Goal: Information Seeking & Learning: Learn about a topic

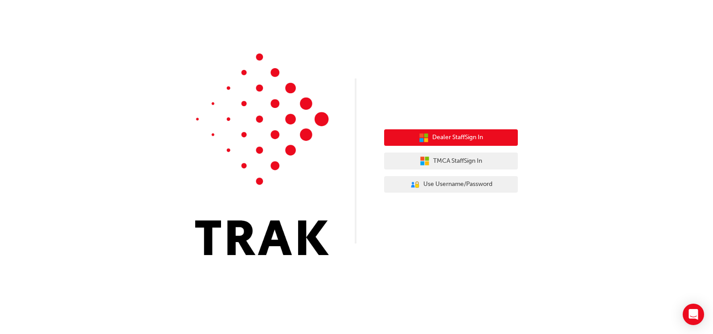
click at [506, 136] on button "Dealer Staff Sign In" at bounding box center [451, 137] width 134 height 17
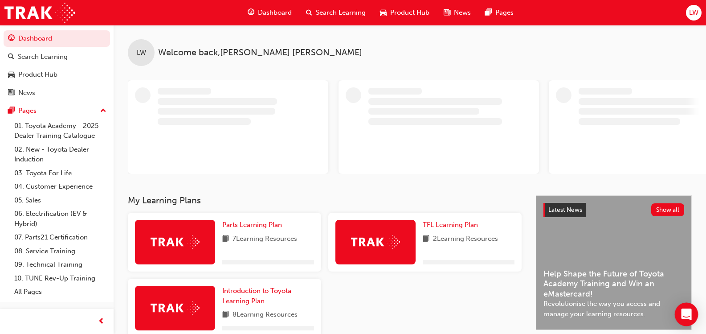
click at [684, 314] on icon "Open Intercom Messenger" at bounding box center [686, 314] width 10 height 12
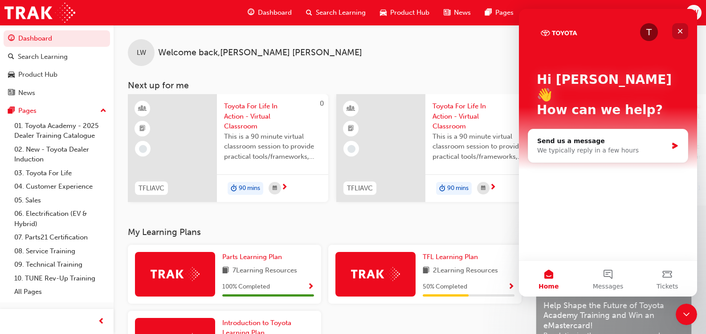
click at [679, 29] on icon "Close" at bounding box center [680, 31] width 7 height 7
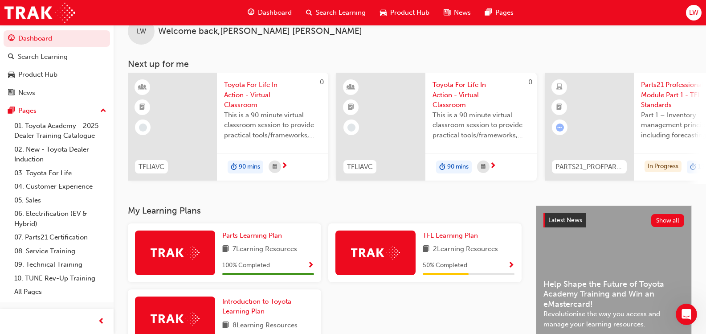
scroll to position [89, 0]
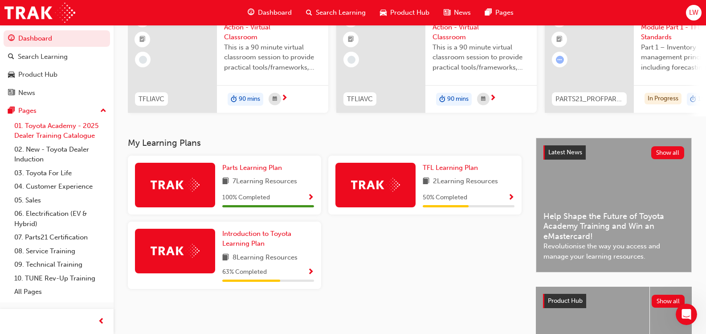
click at [41, 128] on link "01. Toyota Academy - 2025 Dealer Training Catalogue" at bounding box center [60, 131] width 99 height 24
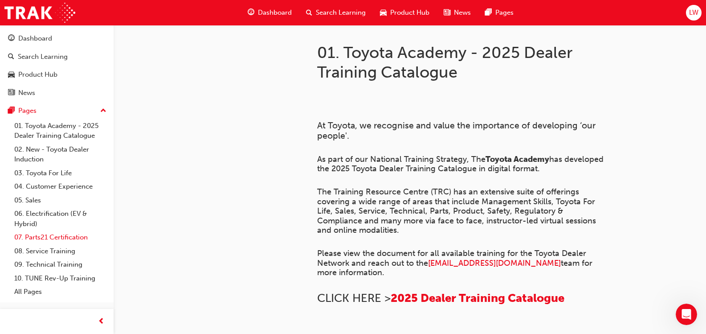
click at [74, 237] on link "07. Parts21 Certification" at bounding box center [60, 237] width 99 height 14
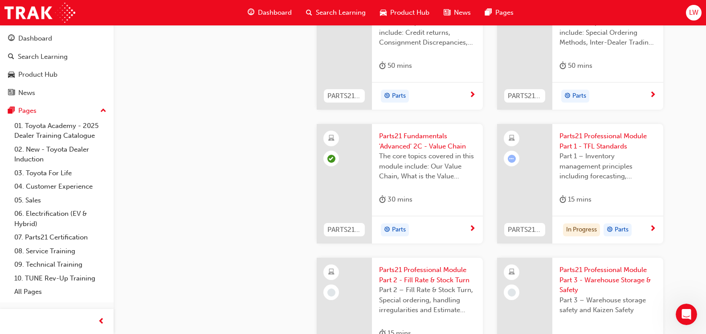
scroll to position [1307, 0]
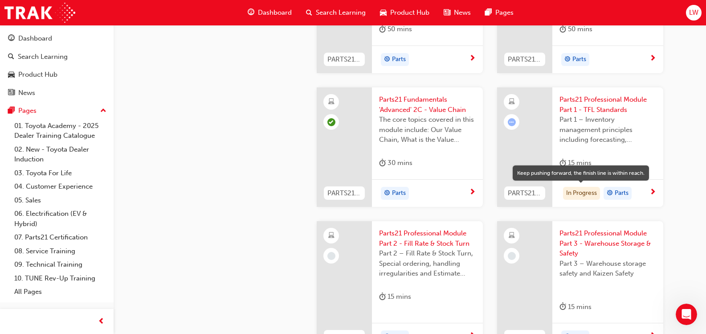
click at [590, 216] on div "PARTS21_WAREH_N1021_EL Parts21 Warehouse The Warehouse module is designed to gi…" at bounding box center [490, 217] width 361 height 1120
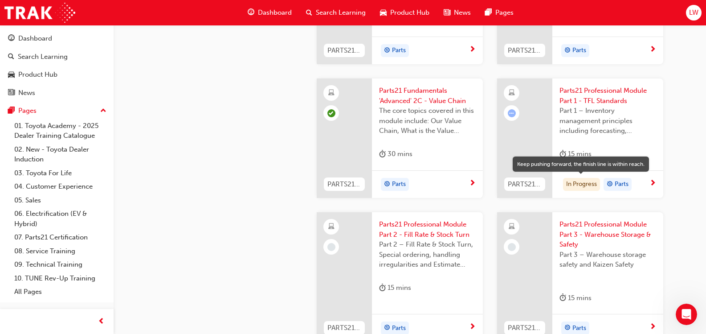
click at [582, 182] on div "In Progress" at bounding box center [581, 184] width 37 height 13
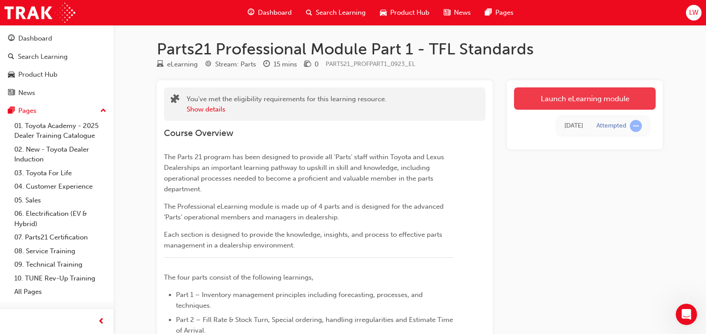
click at [551, 98] on link "Launch eLearning module" at bounding box center [585, 98] width 142 height 22
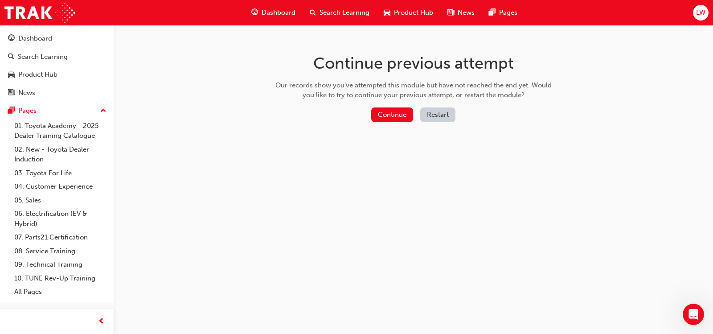
click at [444, 113] on button "Restart" at bounding box center [437, 114] width 35 height 15
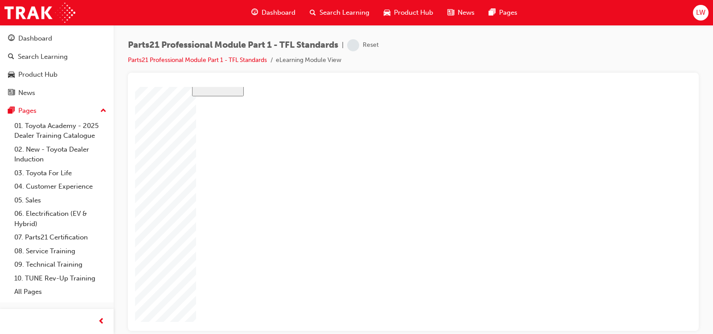
scroll to position [46, 0]
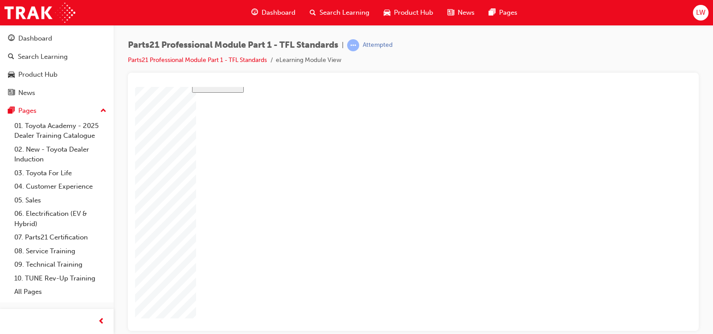
scroll to position [46, 0]
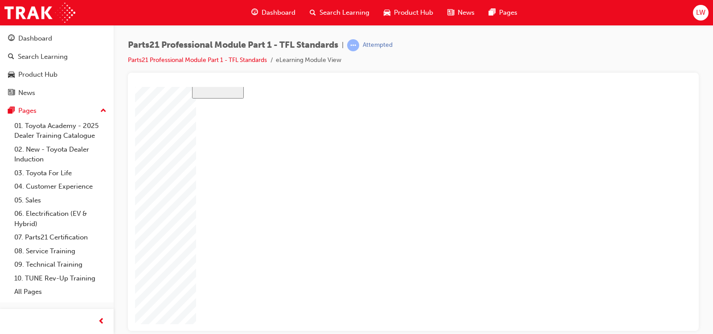
scroll to position [46, 0]
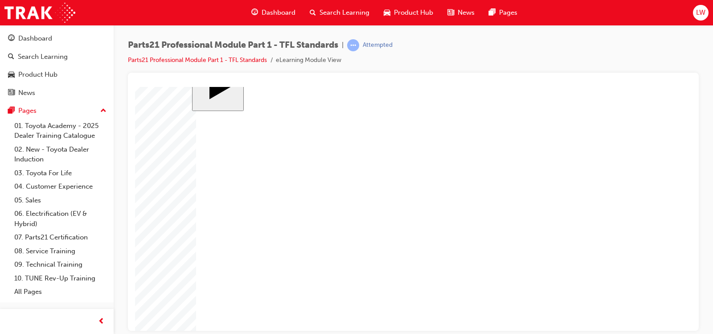
scroll to position [0, 0]
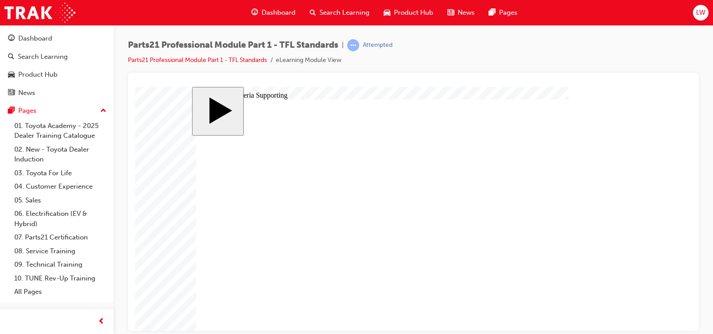
drag, startPoint x: 385, startPoint y: 295, endPoint x: 408, endPoint y: 292, distance: 23.3
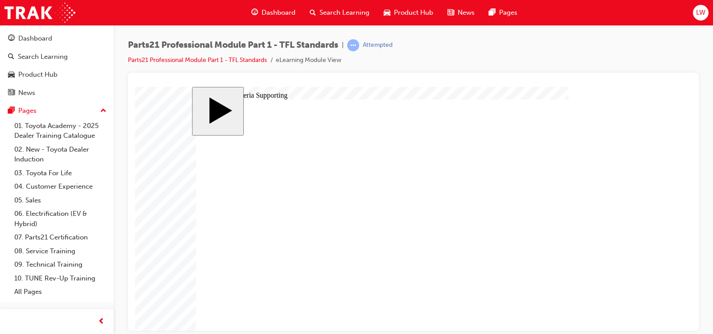
type input "6"
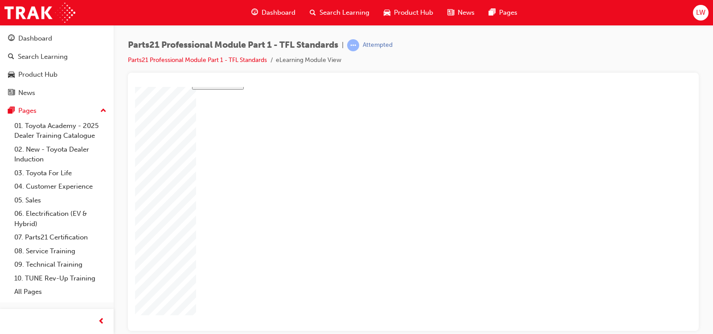
checkbox input "true"
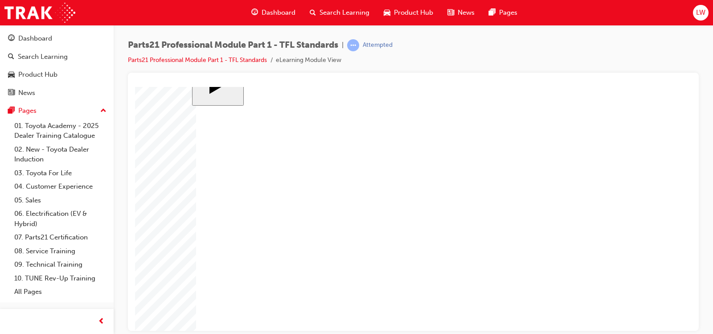
checkbox input "true"
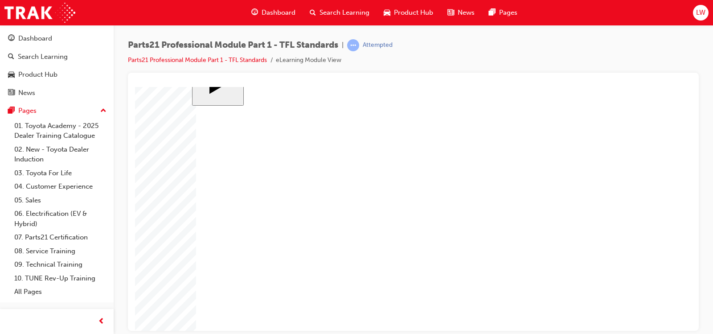
checkbox input "true"
checkbox input "false"
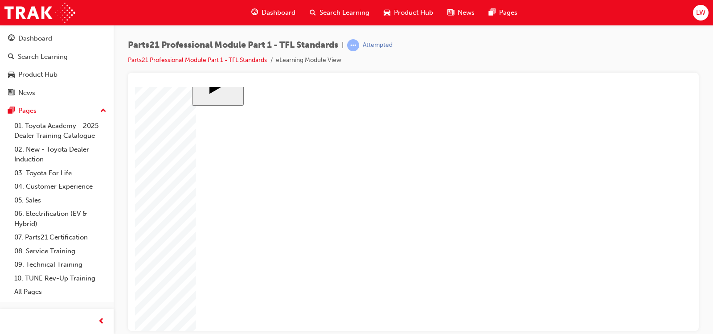
checkbox input "true"
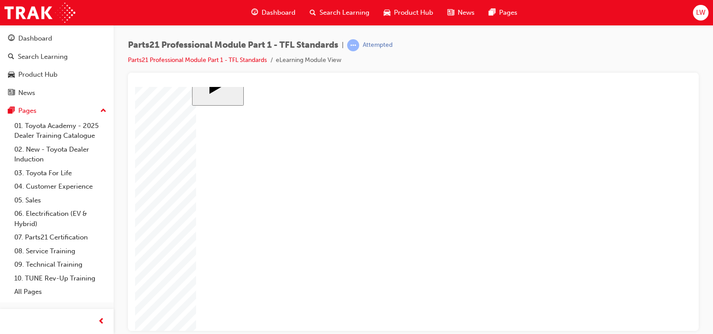
checkbox input "false"
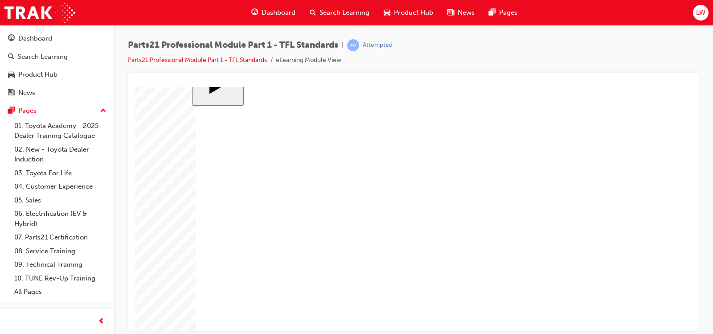
checkbox input "true"
checkbox input "false"
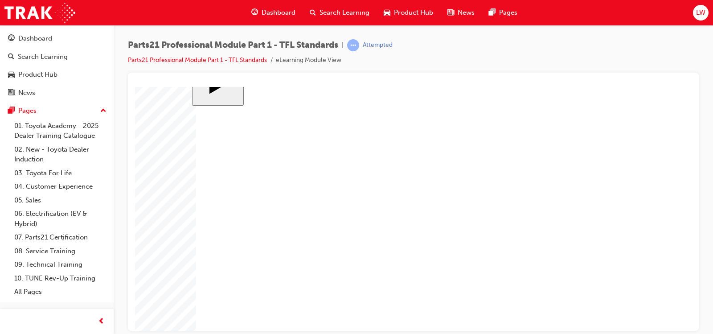
checkbox input "false"
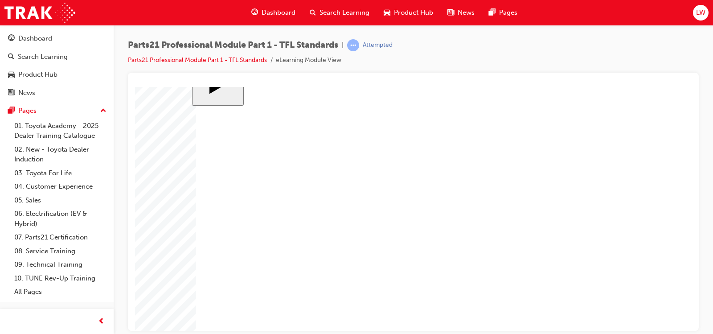
checkbox input "false"
checkbox input "true"
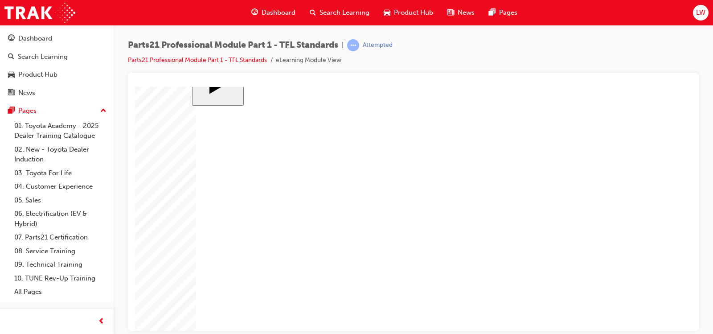
checkbox input "true"
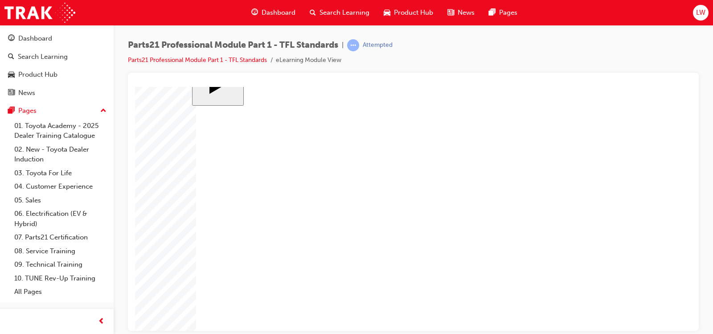
checkbox input "false"
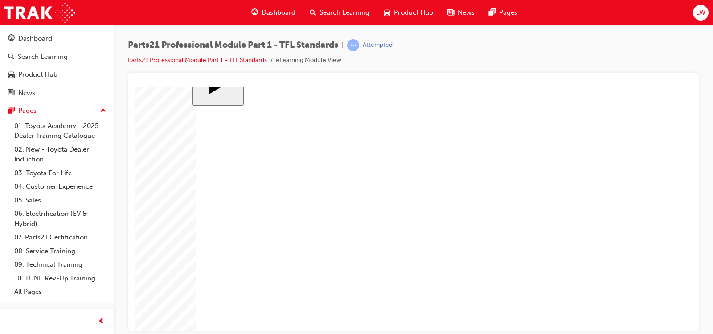
drag, startPoint x: 425, startPoint y: 224, endPoint x: 425, endPoint y: 215, distance: 9.4
checkbox input "false"
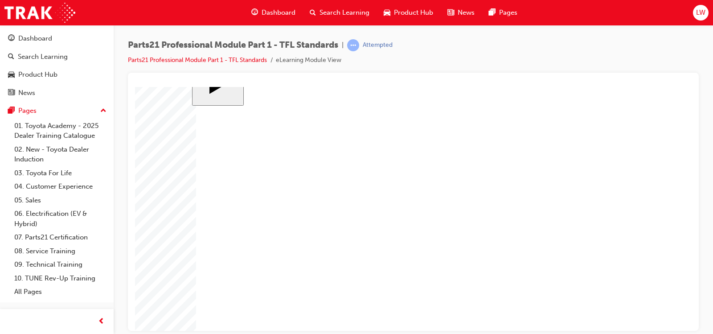
checkbox input "false"
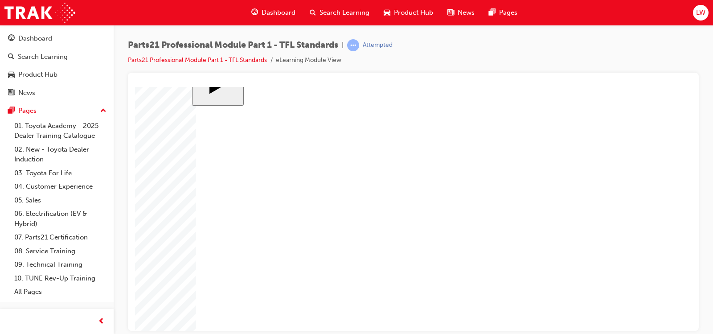
checkbox input "true"
checkbox input "false"
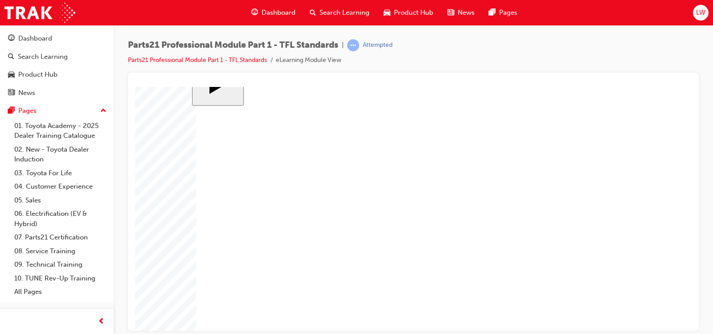
checkbox input "true"
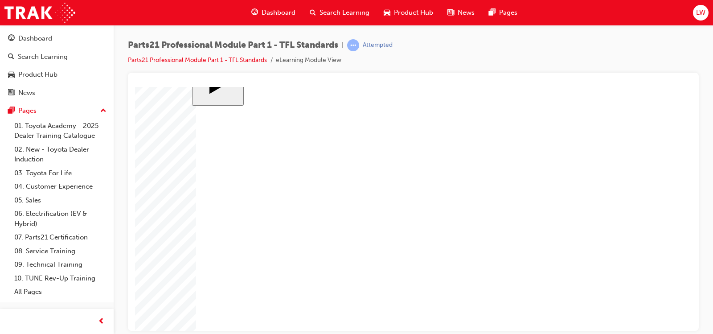
checkbox input "true"
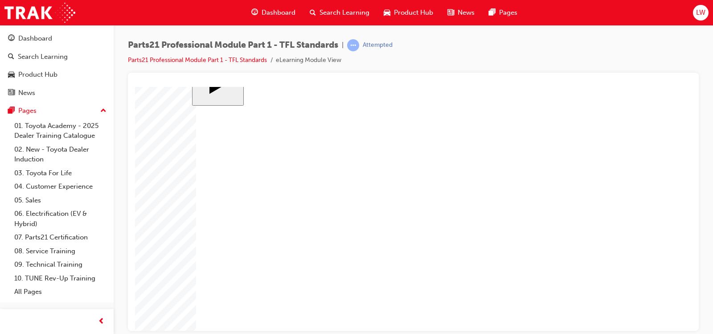
checkbox input "false"
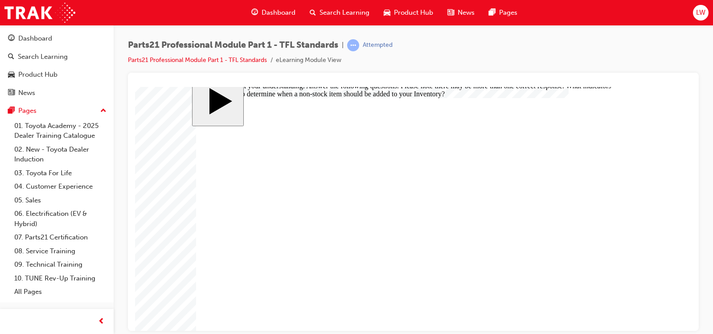
scroll to position [0, 0]
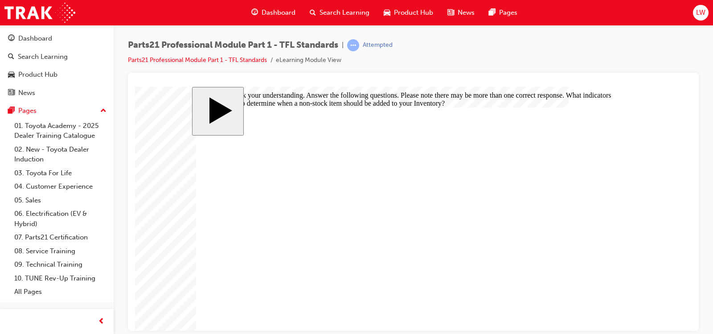
checkbox input "false"
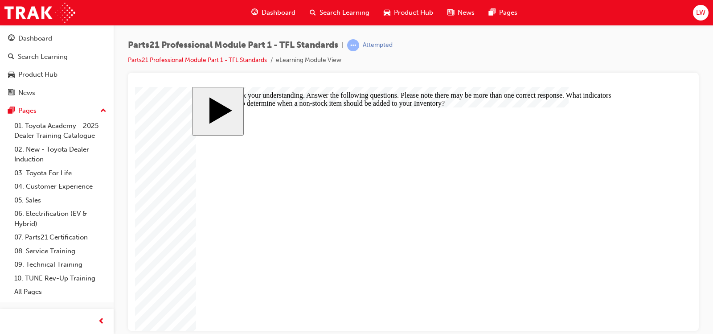
checkbox input "false"
checkbox input "true"
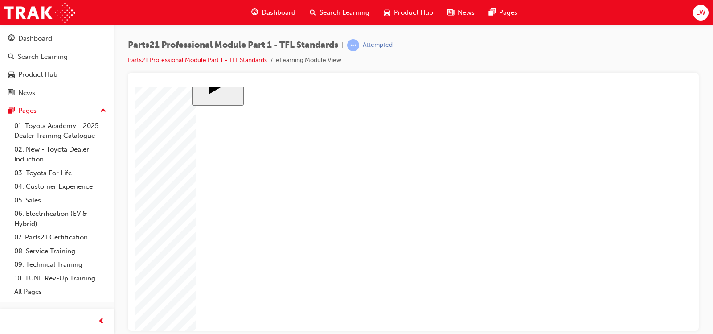
scroll to position [46, 0]
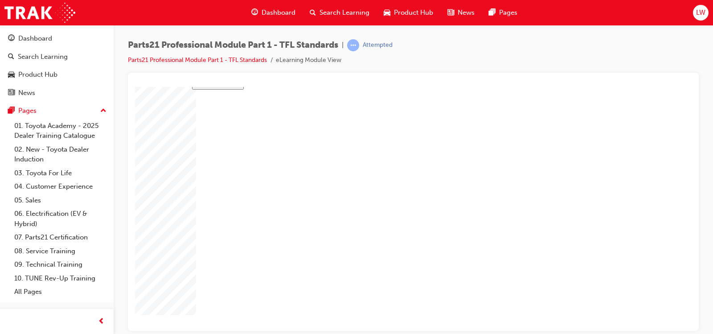
checkbox input "true"
checkbox input "false"
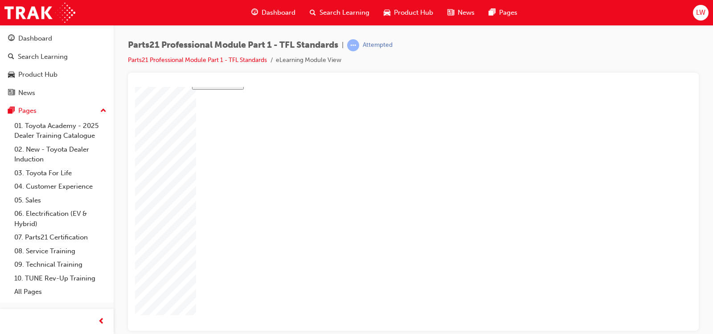
checkbox input "false"
checkbox input "true"
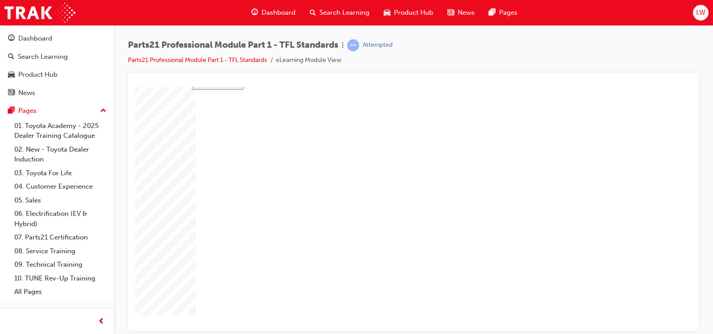
checkbox input "false"
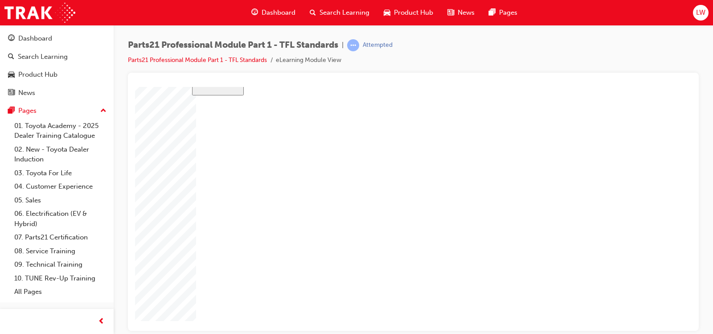
checkbox input "true"
checkbox input "false"
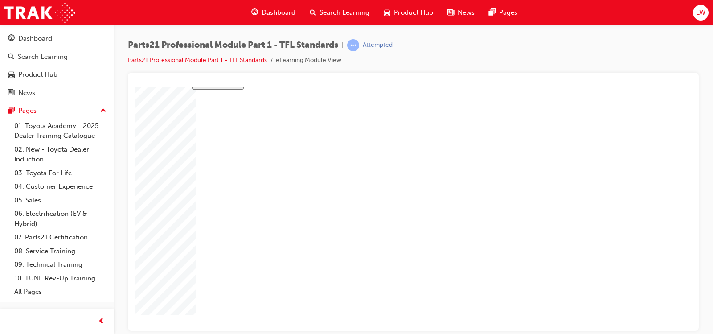
checkbox input "true"
checkbox input "false"
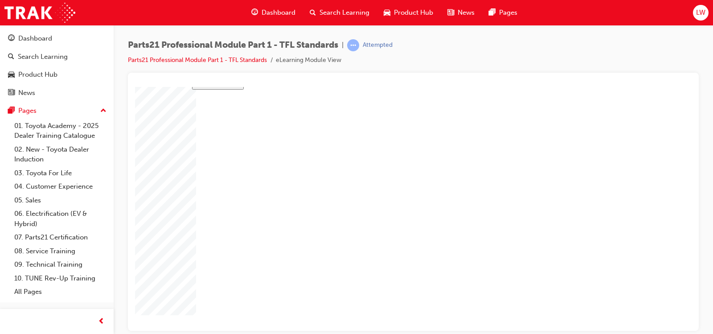
checkbox input "true"
checkbox input "false"
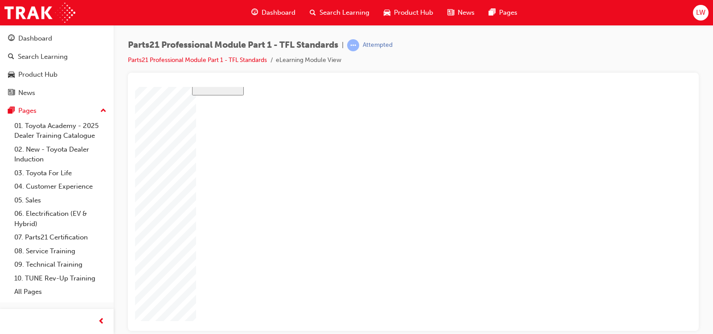
checkbox input "true"
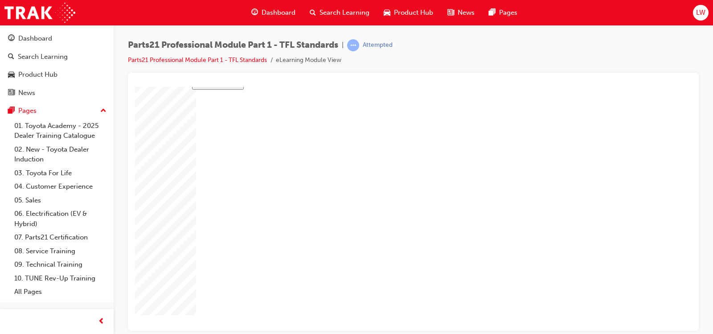
checkbox input "false"
checkbox input "true"
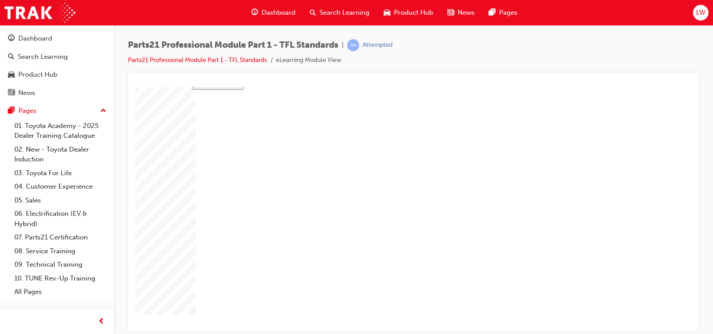
checkbox input "false"
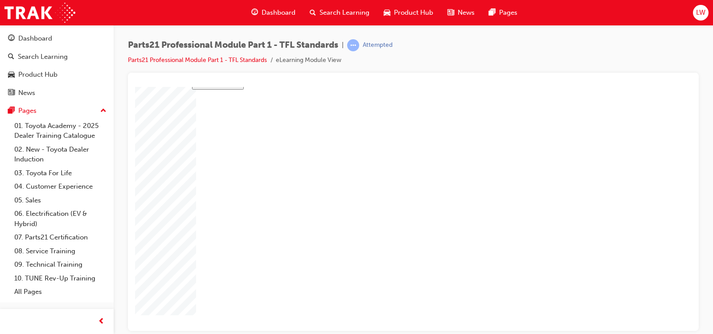
checkbox input "false"
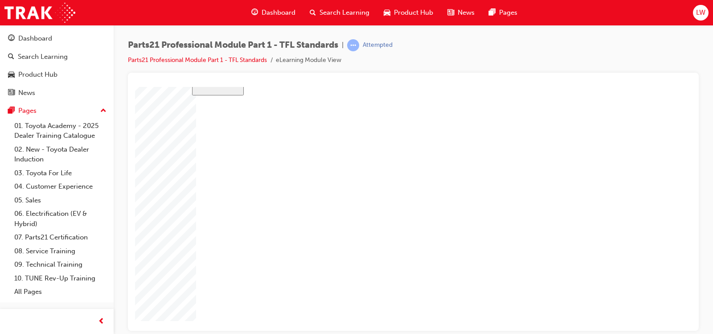
checkbox input "true"
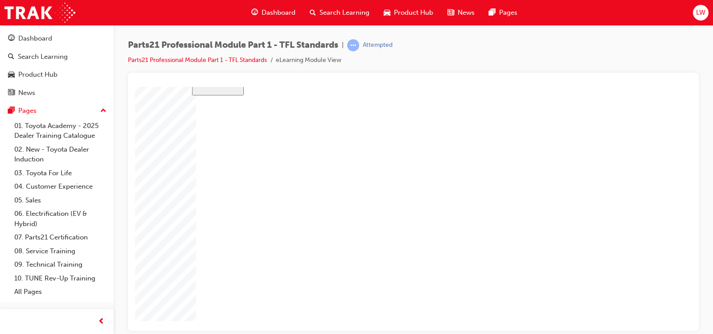
checkbox input "true"
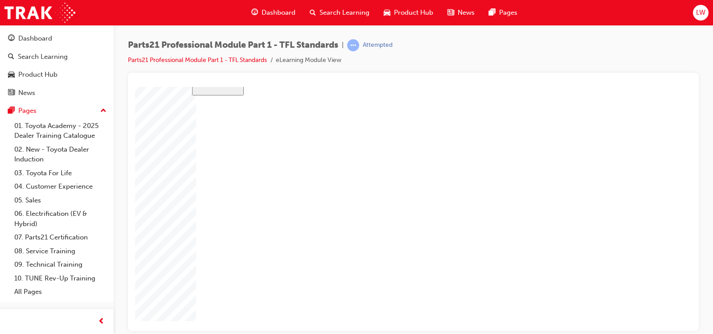
checkbox input "true"
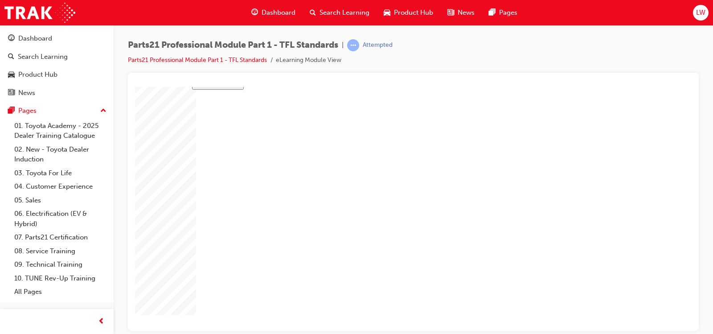
checkbox input "true"
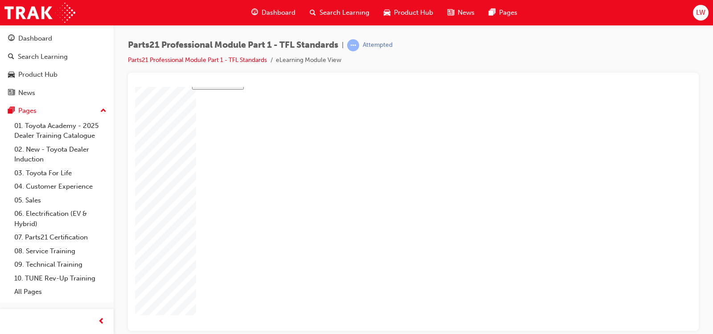
checkbox input "true"
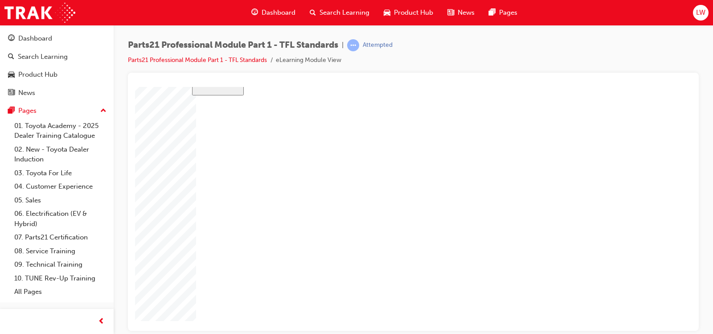
checkbox input "false"
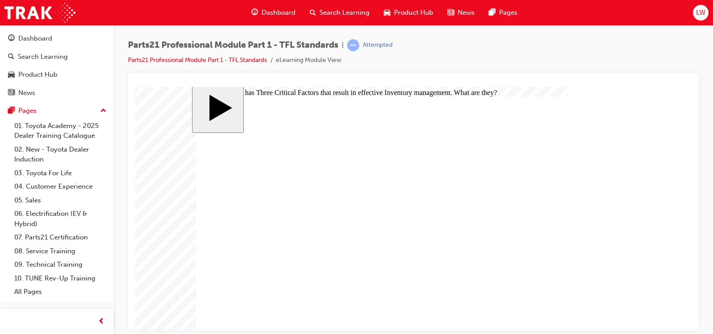
scroll to position [0, 0]
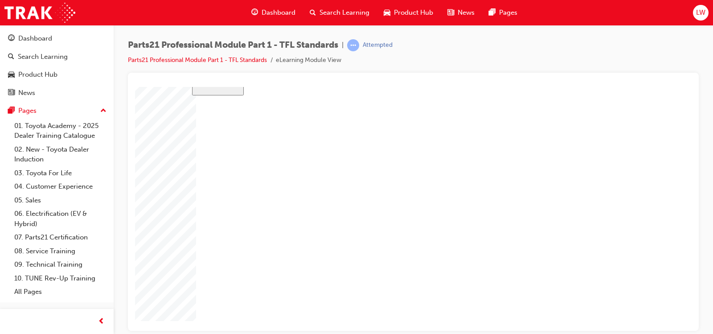
scroll to position [46, 0]
checkbox input "false"
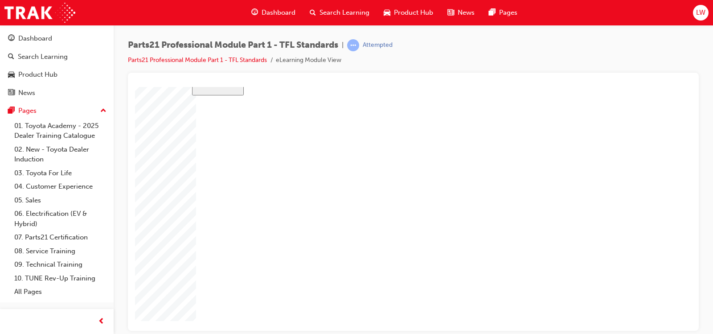
checkbox input "false"
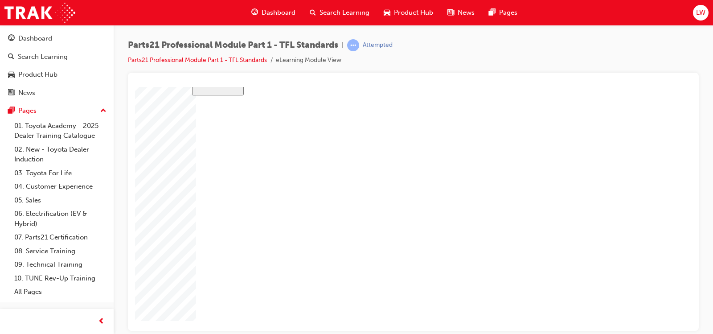
checkbox input "false"
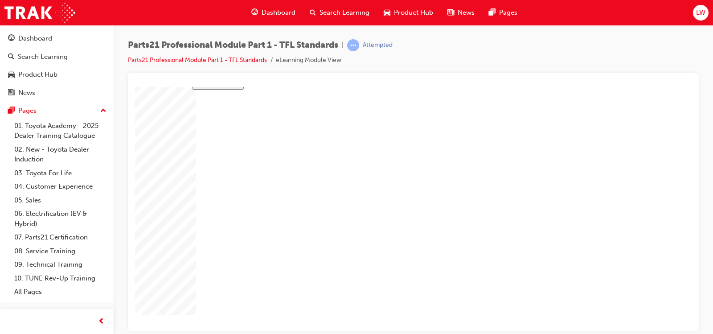
checkbox input "true"
drag, startPoint x: 318, startPoint y: 227, endPoint x: 343, endPoint y: 191, distance: 43.6
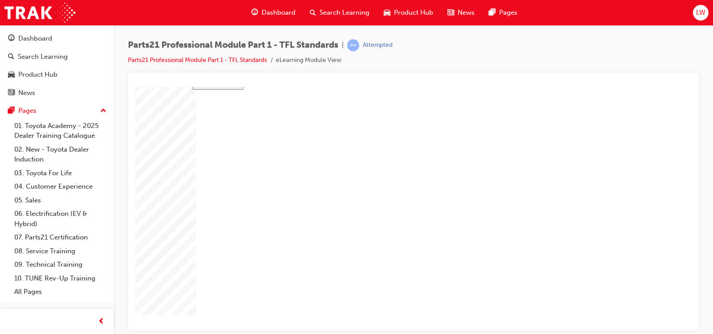
drag, startPoint x: 449, startPoint y: 195, endPoint x: 434, endPoint y: 226, distance: 34.5
drag, startPoint x: 445, startPoint y: 193, endPoint x: 414, endPoint y: 191, distance: 30.4
drag, startPoint x: 452, startPoint y: 172, endPoint x: 437, endPoint y: 169, distance: 15.4
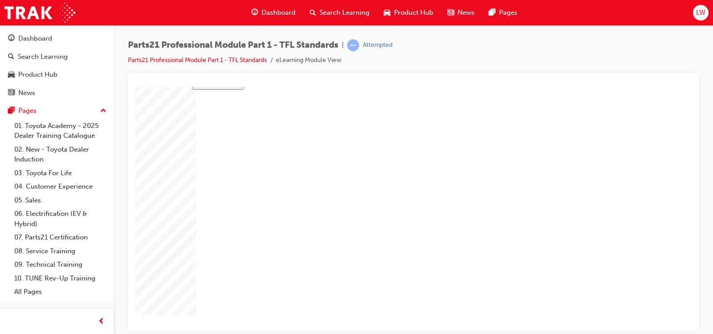
drag, startPoint x: 456, startPoint y: 173, endPoint x: 489, endPoint y: 166, distance: 34.2
drag, startPoint x: 489, startPoint y: 171, endPoint x: 580, endPoint y: 155, distance: 92.3
drag, startPoint x: 451, startPoint y: 196, endPoint x: 450, endPoint y: 168, distance: 28.5
drag, startPoint x: 448, startPoint y: 196, endPoint x: 430, endPoint y: 196, distance: 17.4
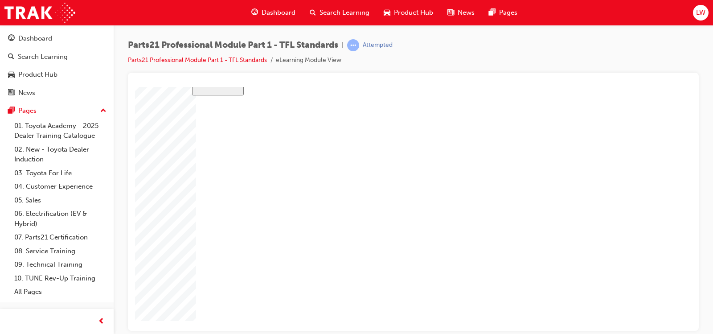
drag, startPoint x: 432, startPoint y: 226, endPoint x: 417, endPoint y: 171, distance: 57.4
drag, startPoint x: 450, startPoint y: 205, endPoint x: 435, endPoint y: 205, distance: 15.1
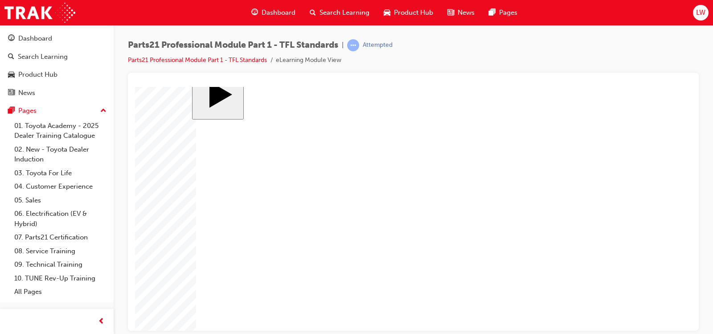
drag, startPoint x: 458, startPoint y: 223, endPoint x: 439, endPoint y: 230, distance: 20.3
drag, startPoint x: 439, startPoint y: 199, endPoint x: 439, endPoint y: 142, distance: 57.0
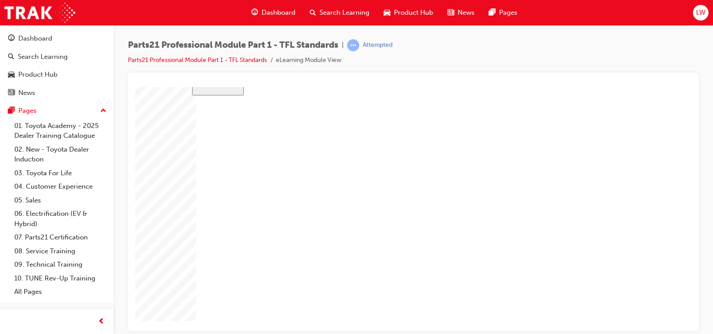
drag, startPoint x: 475, startPoint y: 203, endPoint x: 461, endPoint y: 203, distance: 14.3
drag, startPoint x: 467, startPoint y: 147, endPoint x: 467, endPoint y: 176, distance: 29.8
drag, startPoint x: 485, startPoint y: 146, endPoint x: 473, endPoint y: 145, distance: 11.6
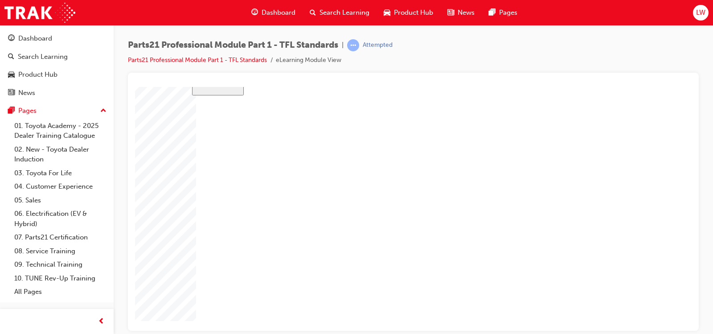
drag, startPoint x: 447, startPoint y: 142, endPoint x: 445, endPoint y: 200, distance: 58.4
drag, startPoint x: 472, startPoint y: 143, endPoint x: 455, endPoint y: 142, distance: 17.4
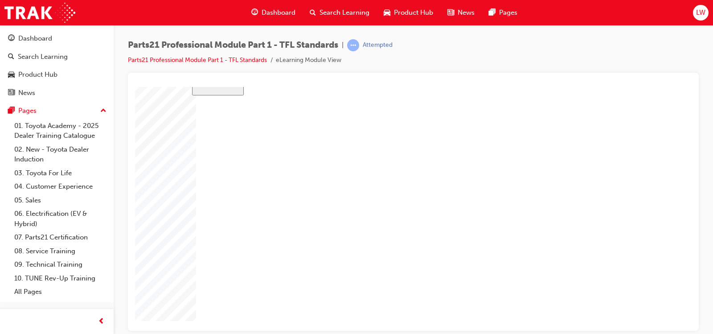
drag, startPoint x: 478, startPoint y: 149, endPoint x: 477, endPoint y: 178, distance: 29.0
drag, startPoint x: 478, startPoint y: 143, endPoint x: 462, endPoint y: 146, distance: 15.8
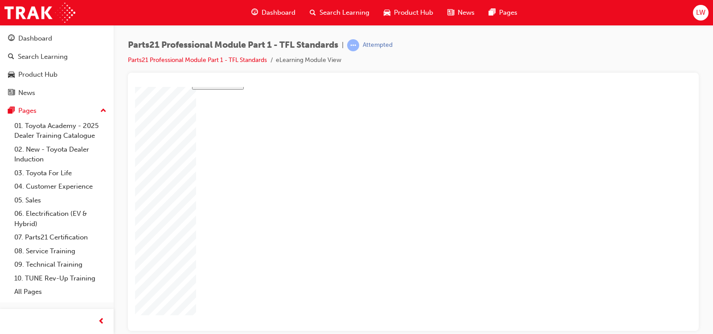
checkbox input "true"
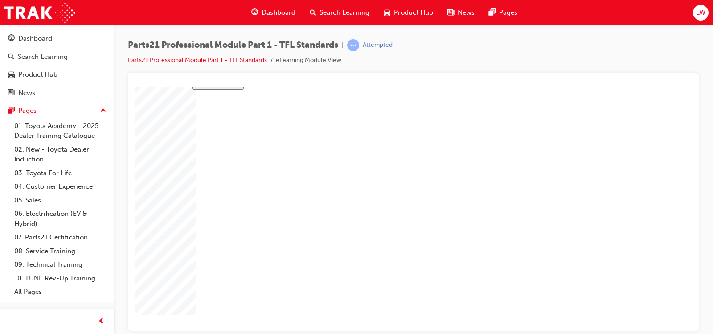
checkbox input "true"
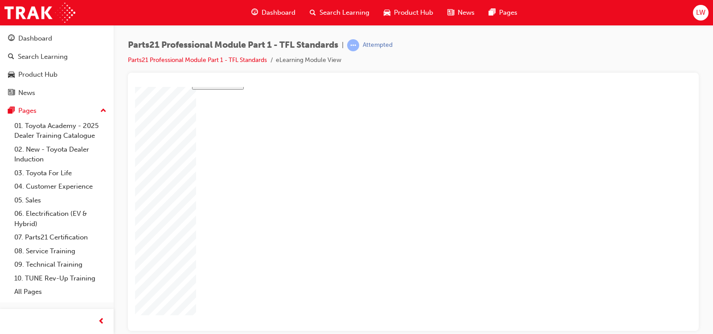
drag, startPoint x: 323, startPoint y: 238, endPoint x: 307, endPoint y: 239, distance: 16.5
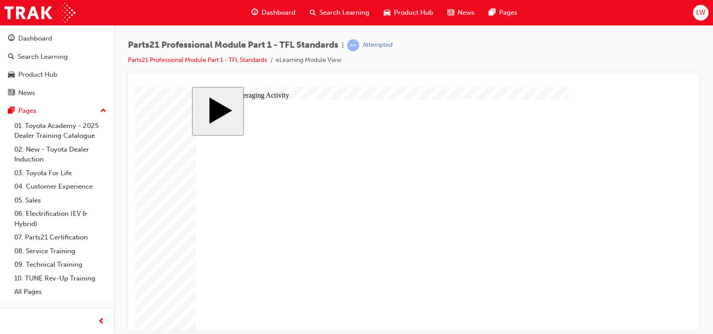
type input "3"
type input "30"
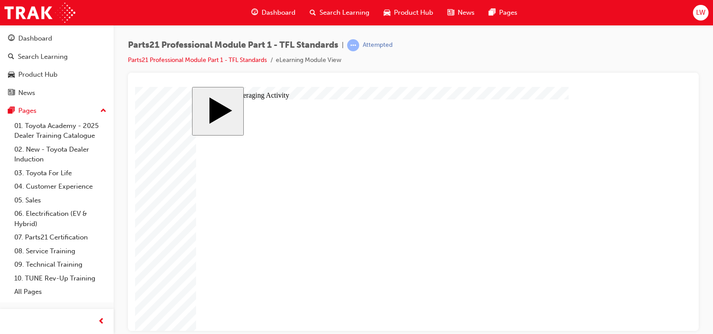
type input "30"
type input "3"
type input "30"
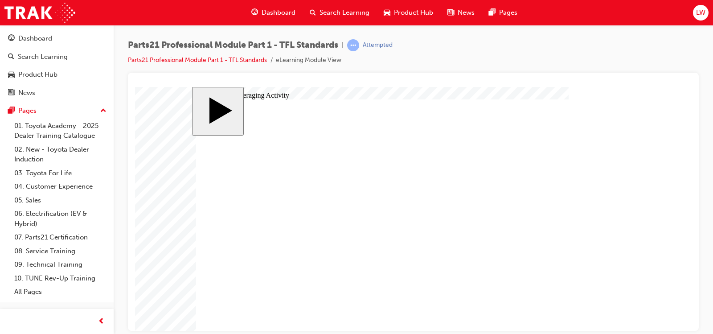
type input "30"
type input "6"
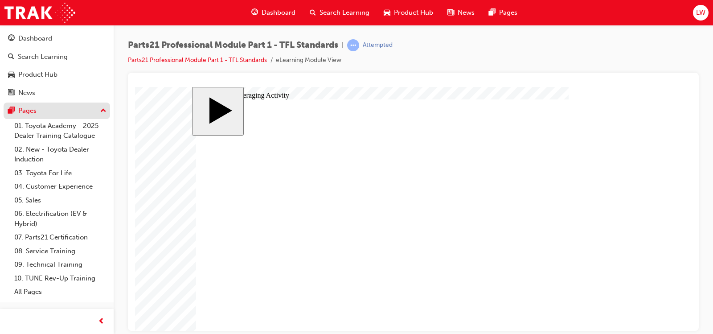
type input "6"
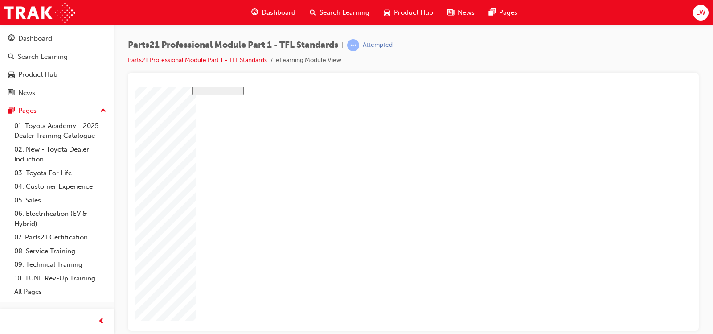
scroll to position [46, 0]
type input "30"
type input "6"
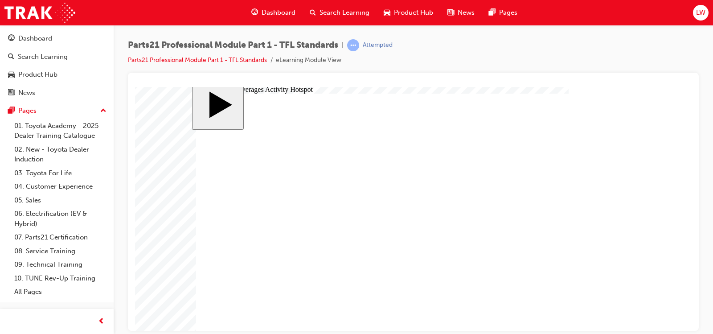
scroll to position [0, 0]
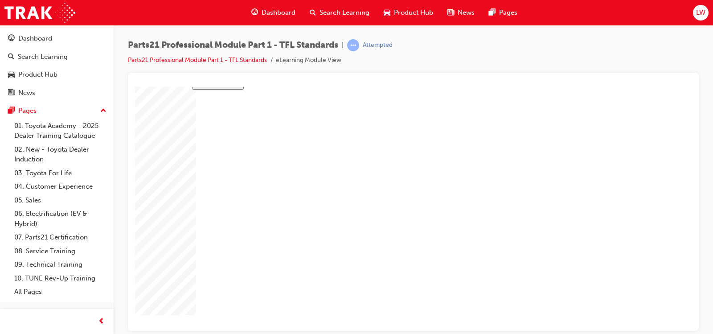
drag, startPoint x: 566, startPoint y: 148, endPoint x: 321, endPoint y: 219, distance: 255.2
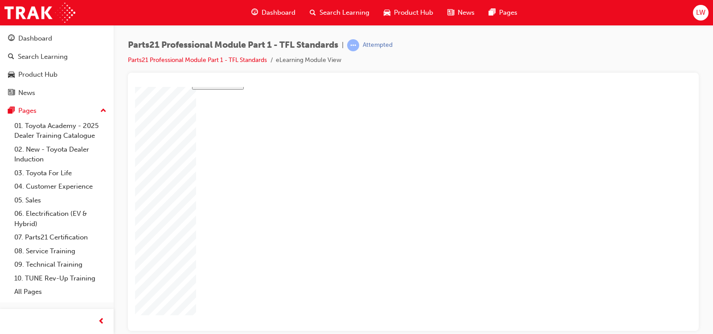
drag, startPoint x: 568, startPoint y: 165, endPoint x: 457, endPoint y: 218, distance: 123.7
drag, startPoint x: 568, startPoint y: 184, endPoint x: 590, endPoint y: 218, distance: 40.4
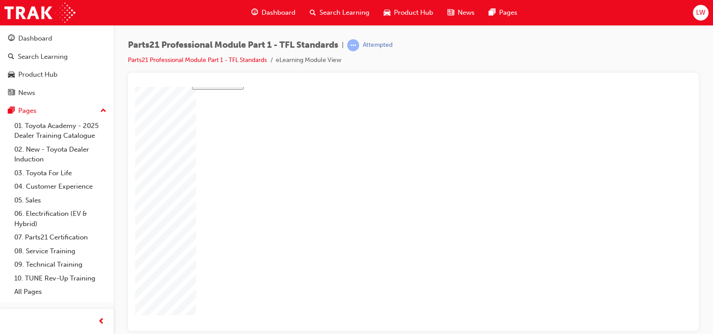
drag, startPoint x: 230, startPoint y: 239, endPoint x: 240, endPoint y: 267, distance: 29.9
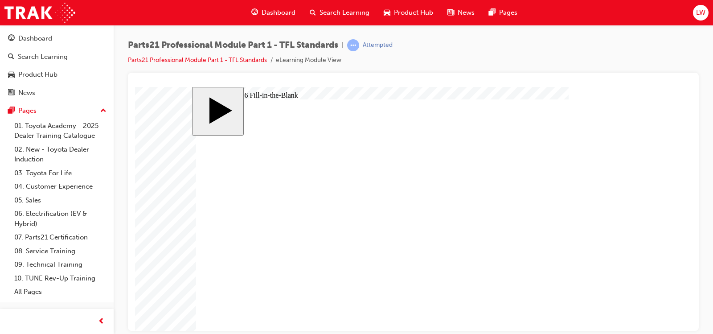
type input "9"
type input "1"
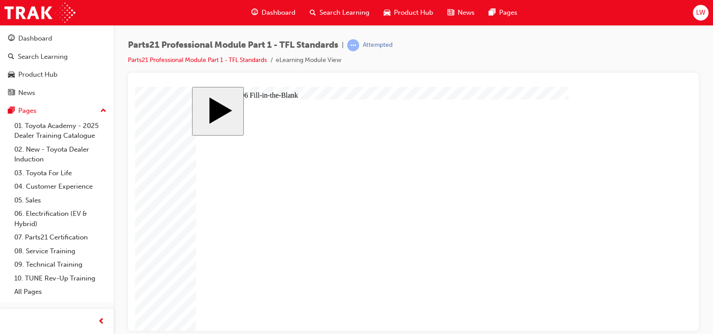
type input "1"
type input "17"
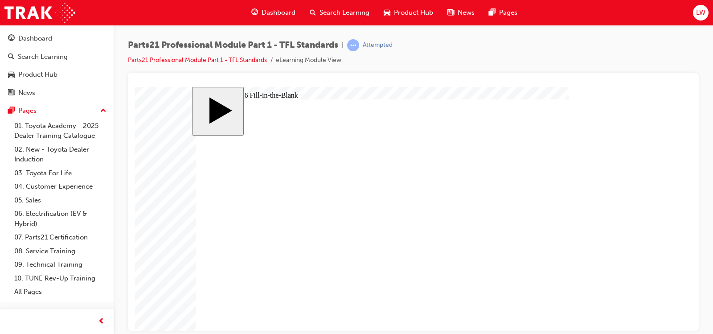
type input "1"
type input "18"
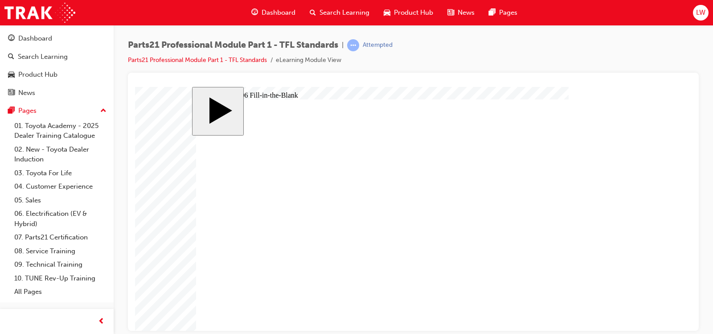
type input "1"
type input "14"
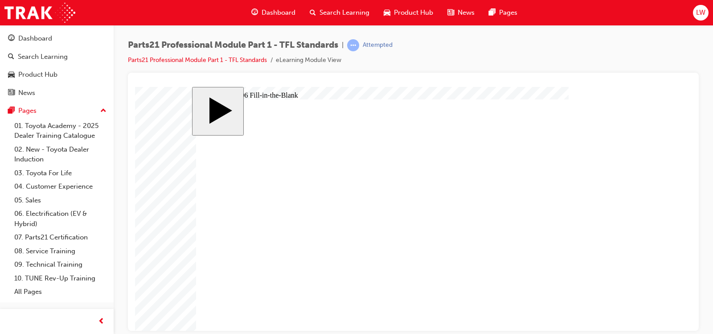
type input "14"
type input "1"
type input "12"
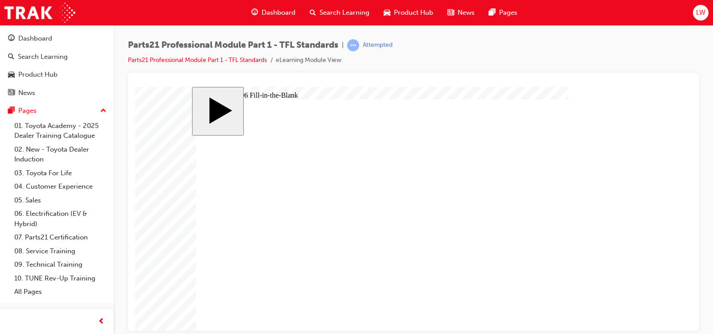
type input "12"
type input "1"
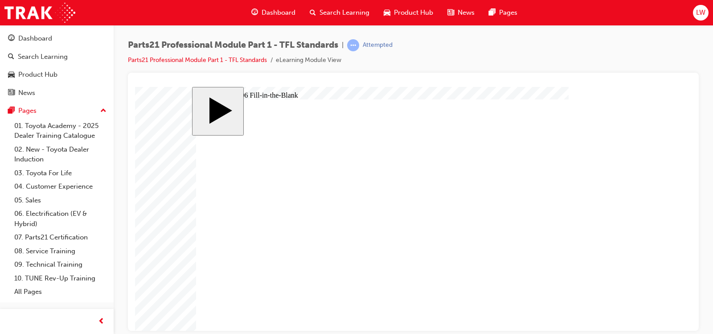
type input "1"
type input "13"
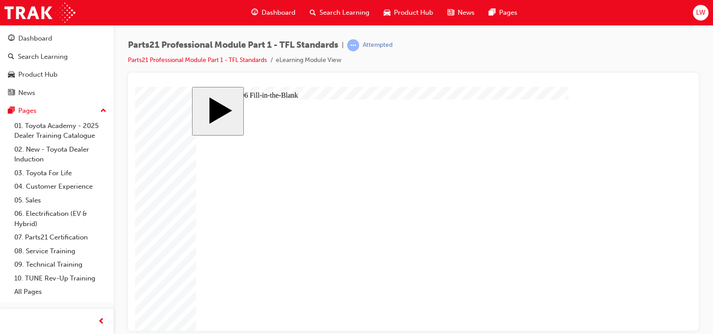
drag, startPoint x: 445, startPoint y: 268, endPoint x: 433, endPoint y: 269, distance: 12.5
type input "8"
type input "83"
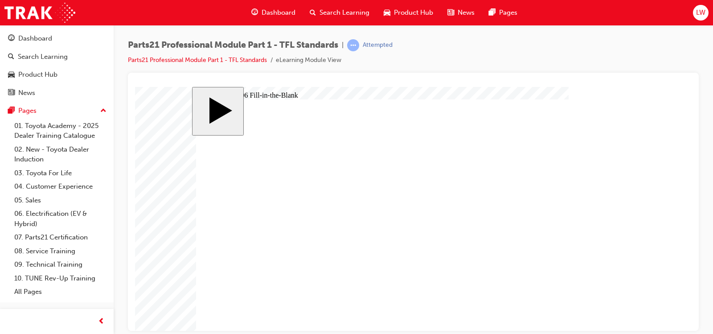
type input "83"
type input "8"
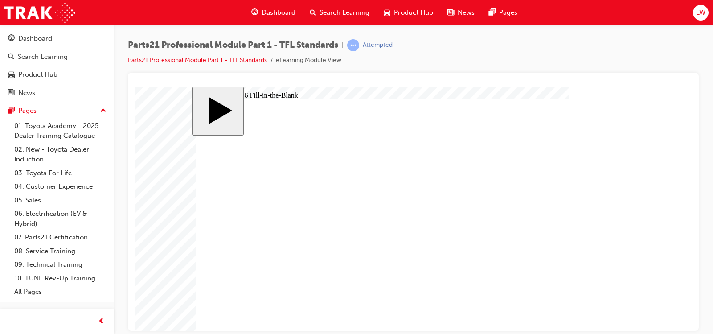
type input "83"
type input "6"
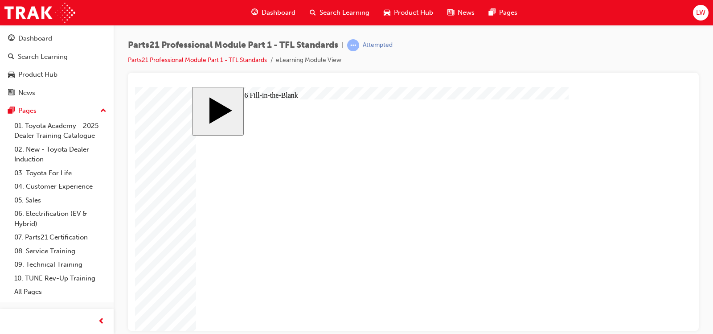
type input "6"
type input "1"
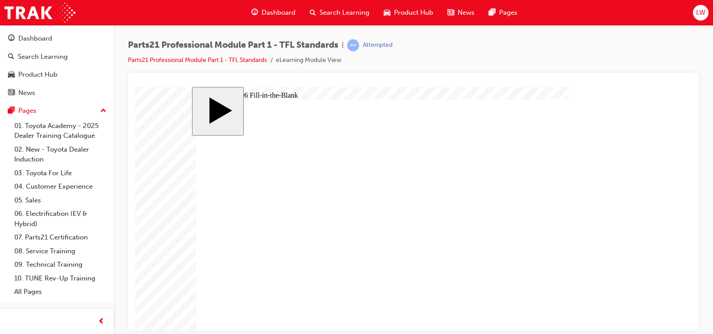
type input "14"
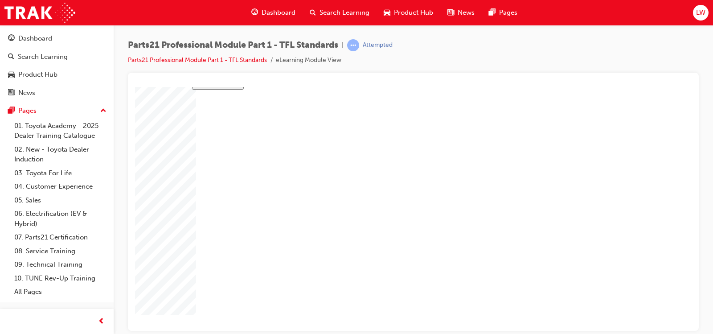
type input "9"
type input "17"
type input "18"
type input "14"
type input "12"
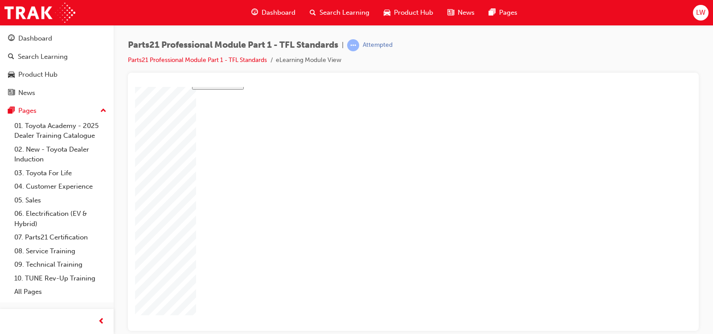
type input "13"
type input "83"
type input "6"
type input "14"
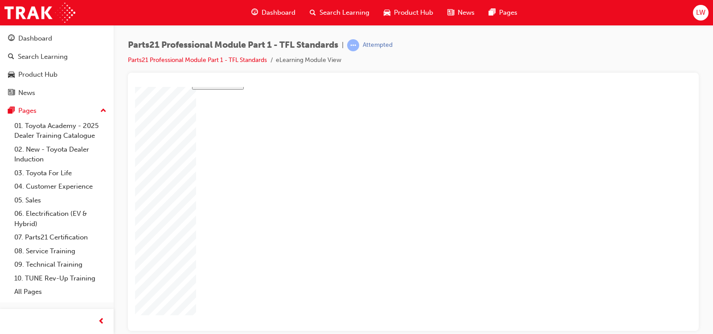
type input "9"
type input "17"
type input "18"
type input "14"
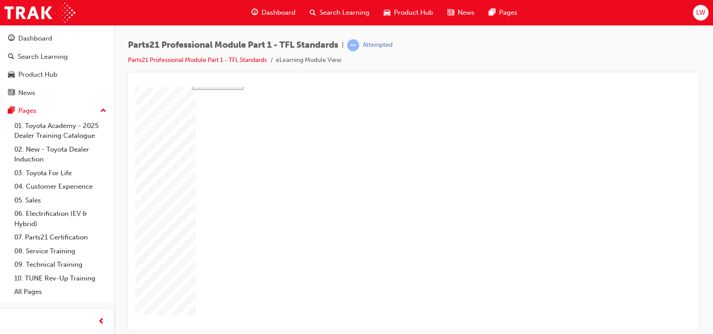
type input "12"
type input "13"
type input "83"
type input "6"
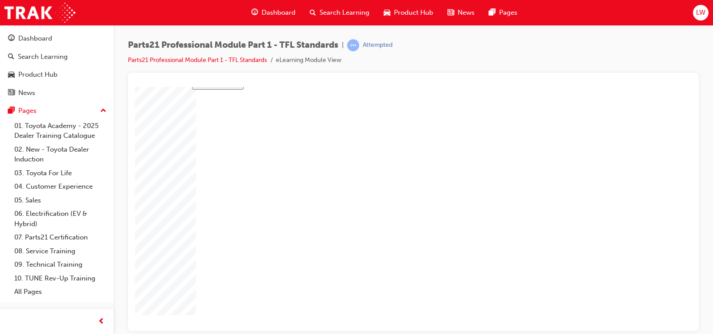
type input "14"
drag, startPoint x: 251, startPoint y: 223, endPoint x: 233, endPoint y: 224, distance: 18.7
type input "1"
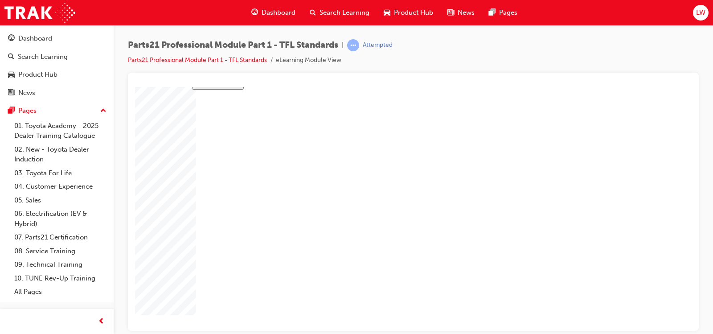
type input "10"
type input "1"
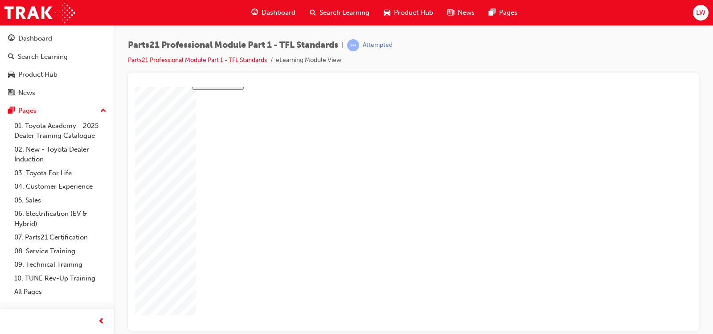
type input "1"
type input "15"
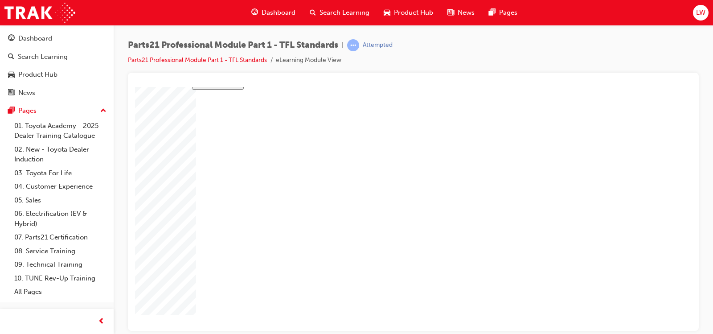
type input "1"
type input "2"
type input "20"
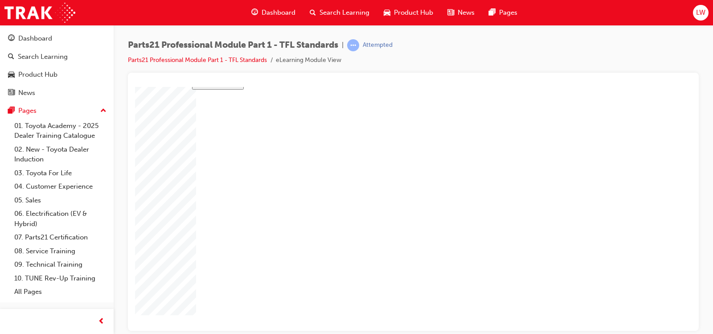
type input "20"
type input "1"
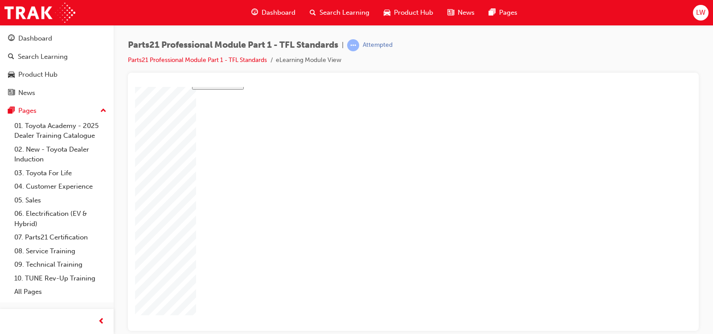
type input "15"
type input "1"
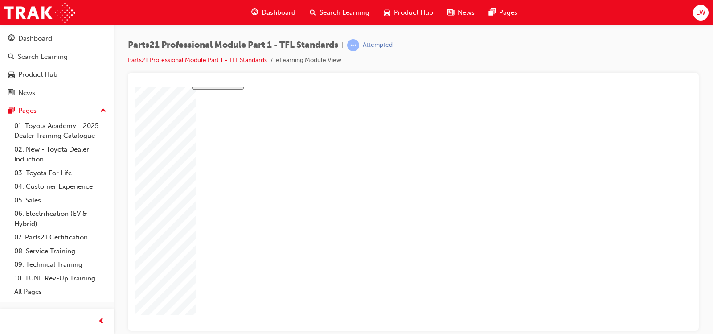
type input "1"
type input "10"
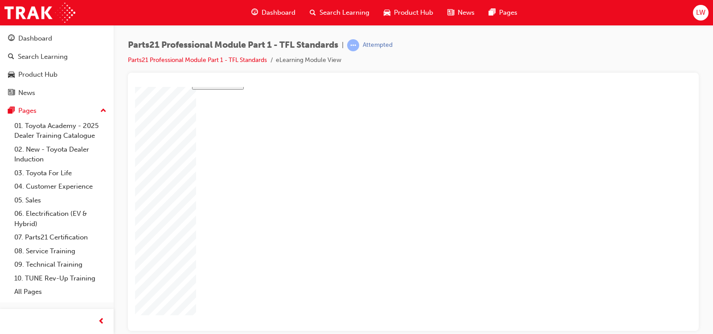
type input "1"
type input "15"
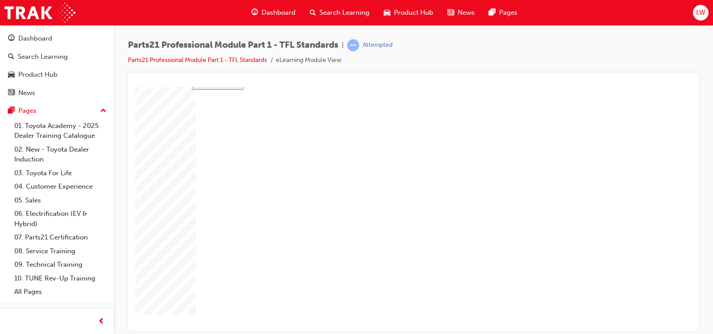
type input "8"
type input "85"
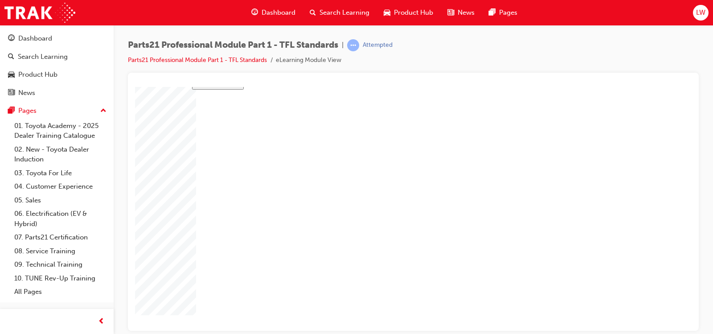
type input "85"
type input "8"
type input "85"
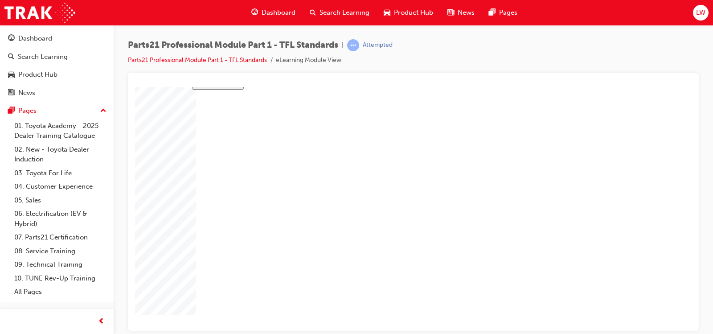
type input "85"
type input "10"
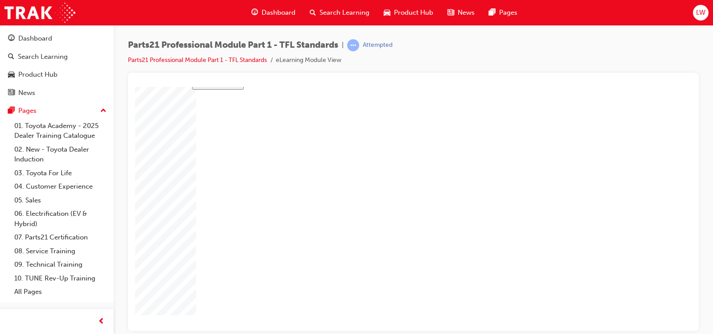
type input "15"
type input "20"
type input "15"
type input "10"
type input "15"
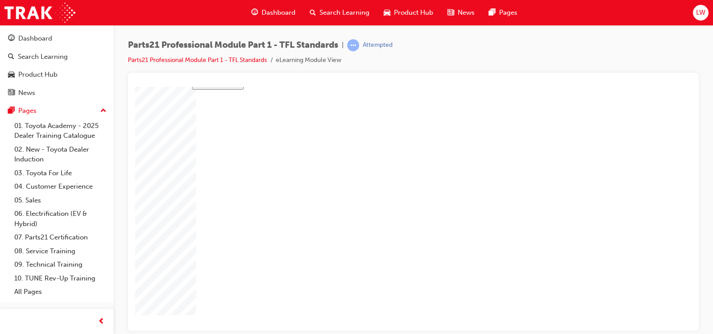
type input "85"
type input "6"
type input "14"
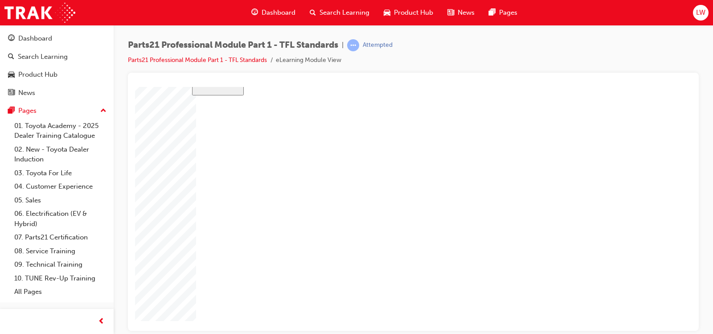
type input "10"
type input "15"
type input "20"
type input "15"
type input "10"
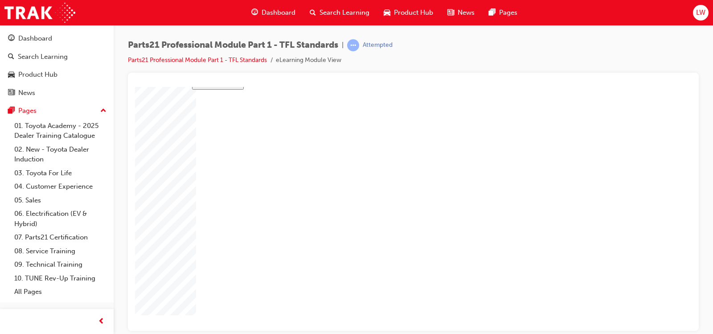
drag, startPoint x: 328, startPoint y: 256, endPoint x: 339, endPoint y: 253, distance: 10.7
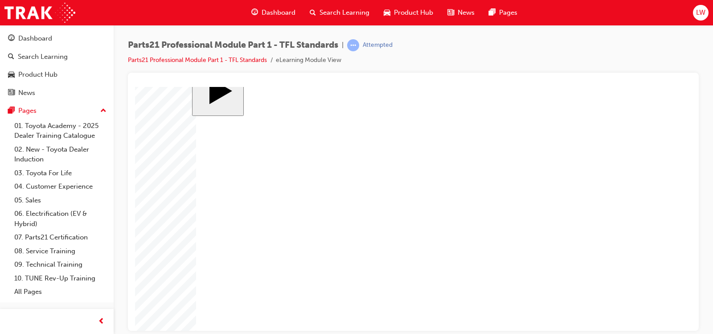
scroll to position [30, 0]
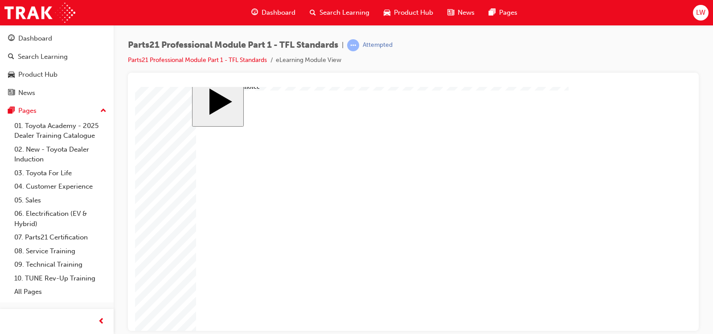
scroll to position [0, 0]
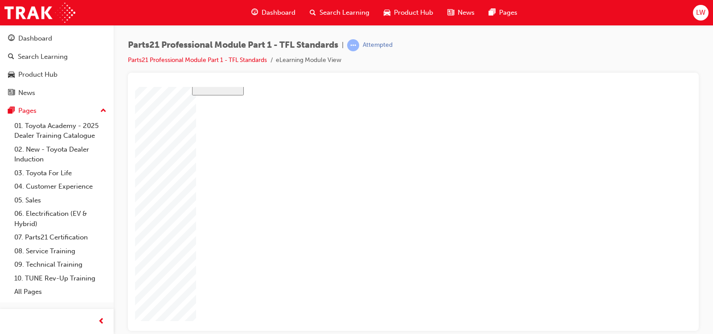
drag, startPoint x: 252, startPoint y: 265, endPoint x: 240, endPoint y: 266, distance: 11.6
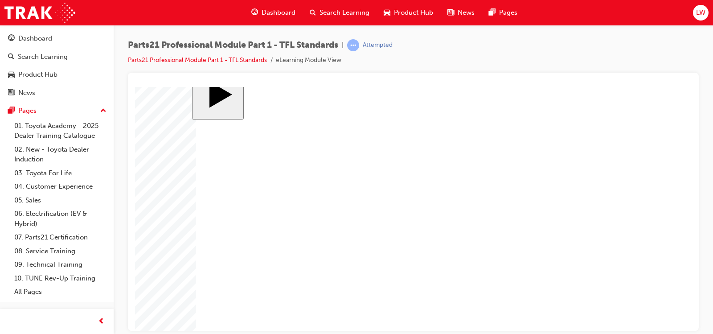
drag, startPoint x: 454, startPoint y: 245, endPoint x: 468, endPoint y: 245, distance: 14.7
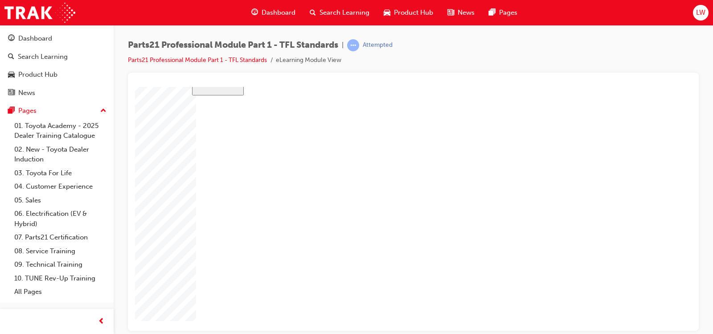
scroll to position [46, 0]
